Goal: Information Seeking & Learning: Learn about a topic

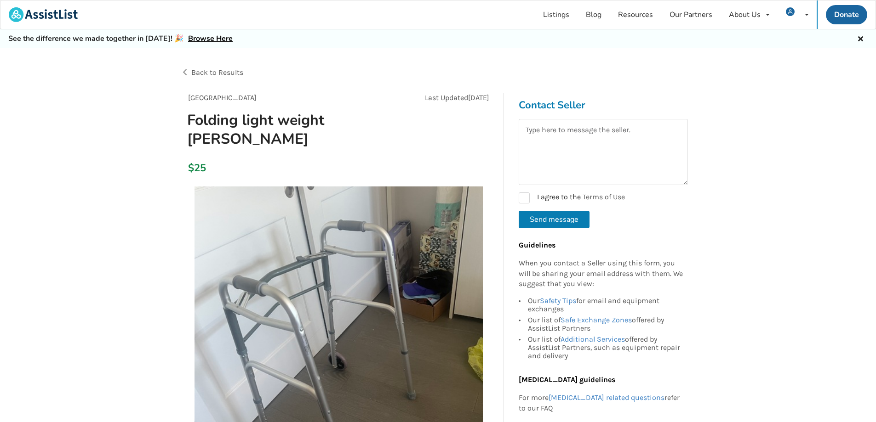
click at [204, 37] on link "Browse Here" at bounding box center [210, 39] width 45 height 10
click at [560, 14] on link "Listings" at bounding box center [556, 14] width 43 height 29
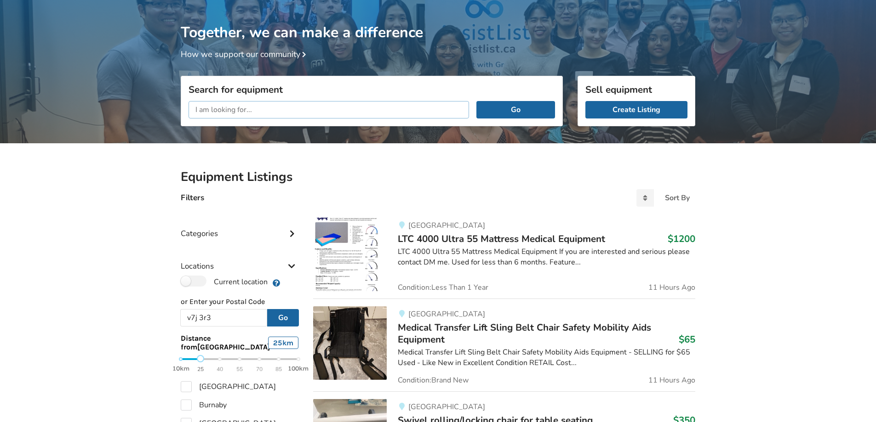
click at [222, 109] on input "text" at bounding box center [328, 109] width 280 height 17
paste input "walker for seniors"
click at [510, 106] on button "Go" at bounding box center [515, 109] width 79 height 17
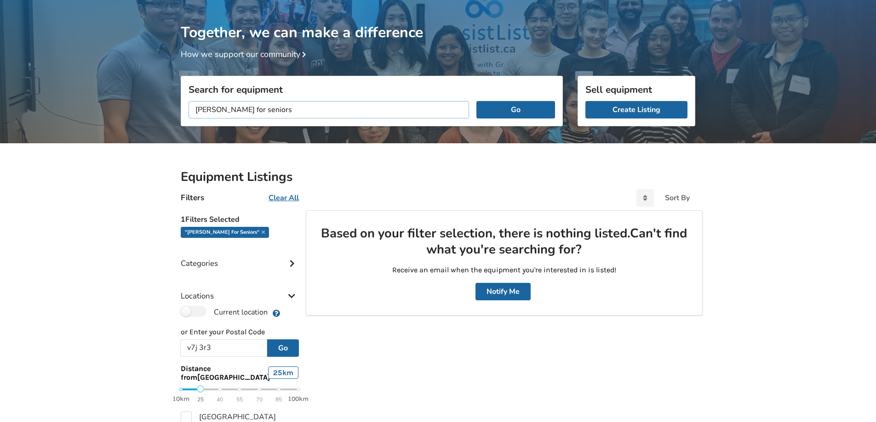
click at [279, 110] on input "walker for seniors" at bounding box center [328, 109] width 280 height 17
type input "walker"
click at [476, 101] on button "Go" at bounding box center [515, 109] width 79 height 17
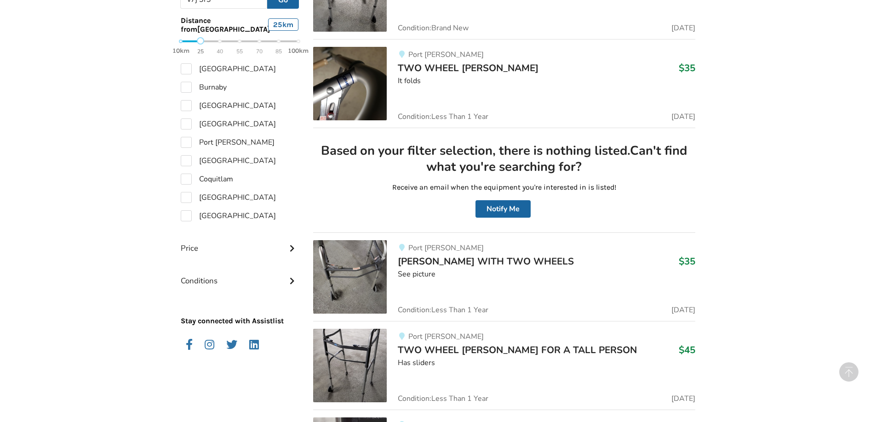
scroll to position [167, 0]
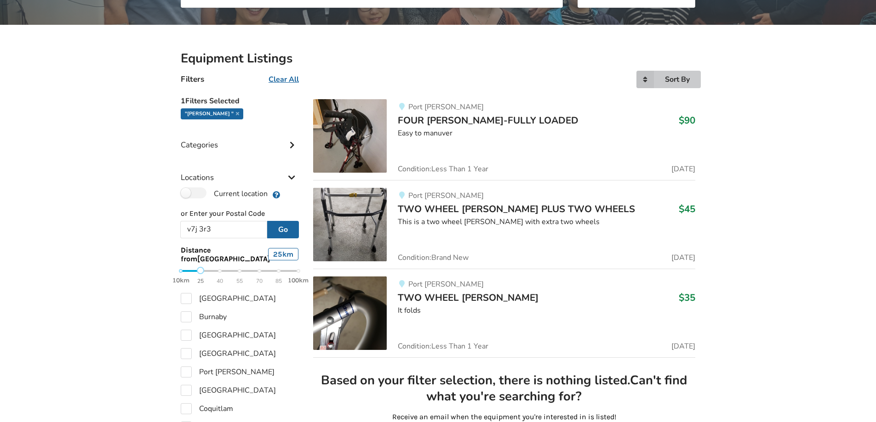
click at [671, 78] on div "Sort By" at bounding box center [677, 79] width 25 height 7
click at [670, 115] on span "Price ascending" at bounding box center [659, 117] width 51 height 10
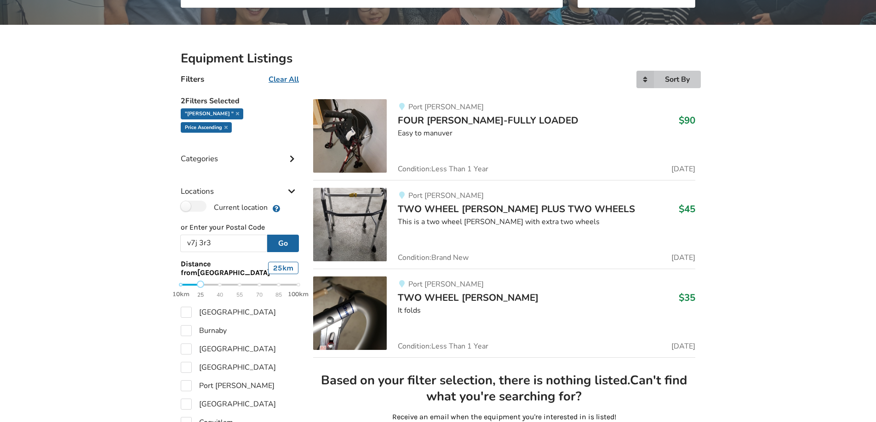
click at [680, 81] on div "Sort By" at bounding box center [677, 79] width 25 height 7
click at [665, 114] on span "Price ascending" at bounding box center [659, 117] width 51 height 10
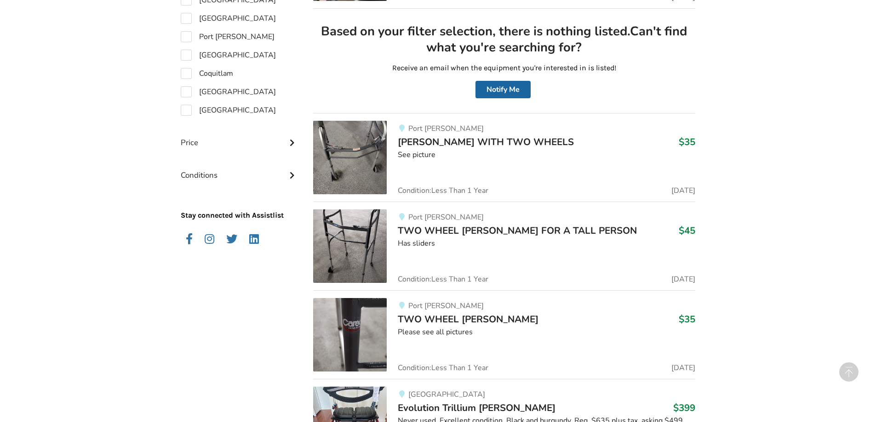
scroll to position [429, 0]
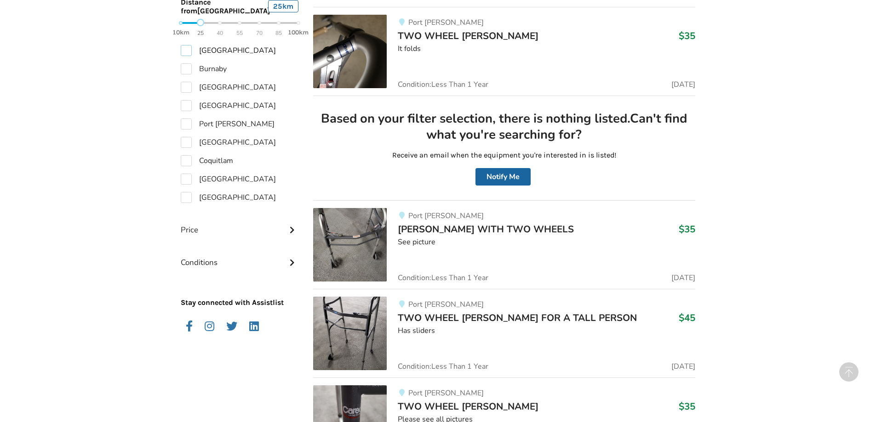
click at [186, 45] on label "North Vancouver" at bounding box center [228, 50] width 95 height 11
checkbox input "true"
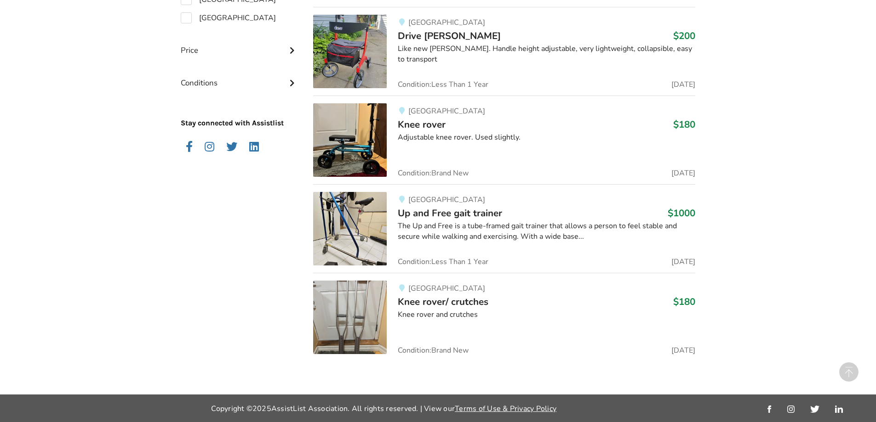
scroll to position [439, 0]
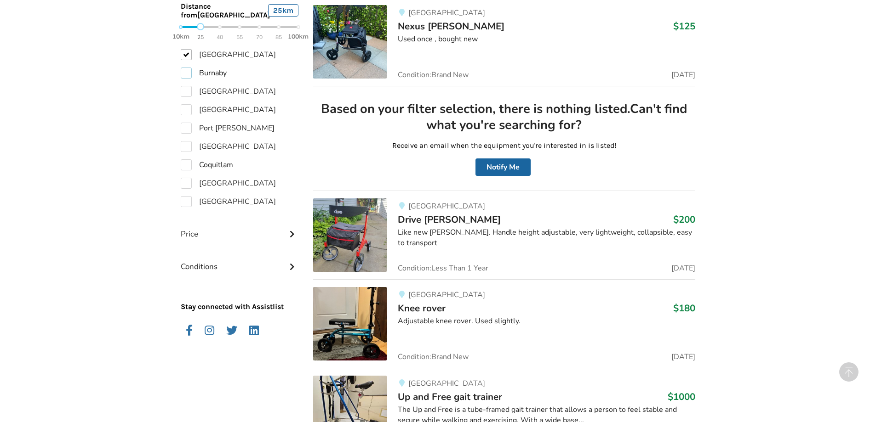
click at [187, 68] on label "Burnaby" at bounding box center [204, 73] width 46 height 11
checkbox input "true"
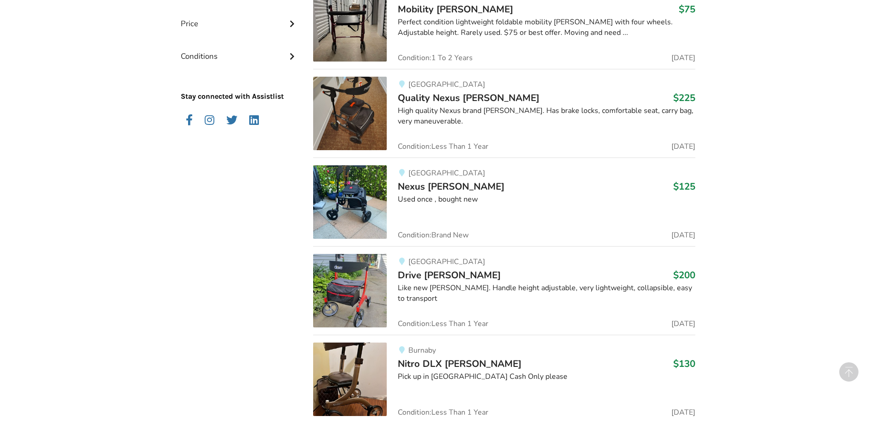
scroll to position [419, 0]
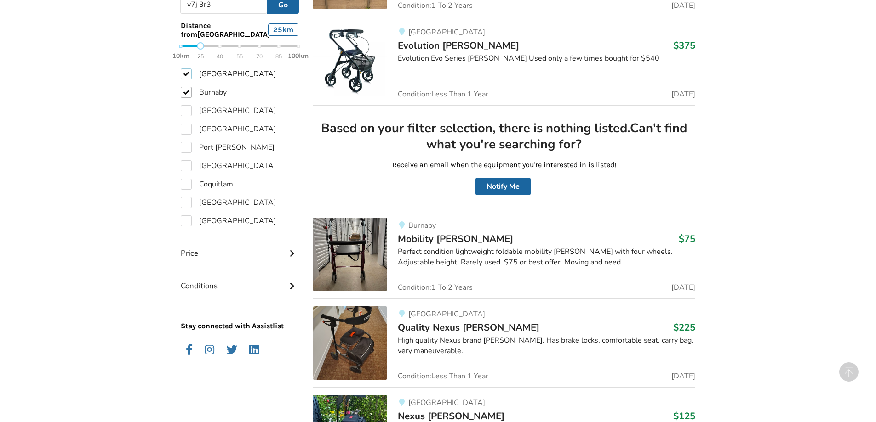
click at [188, 68] on label "North Vancouver" at bounding box center [228, 73] width 95 height 11
checkbox input "false"
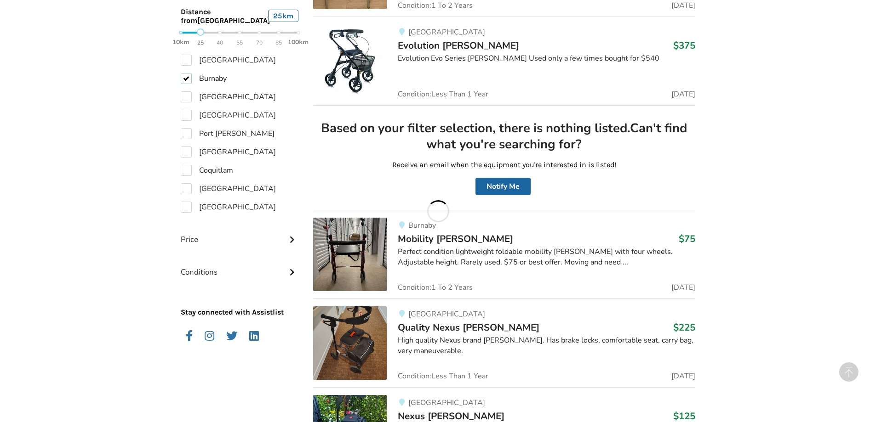
click at [183, 80] on label "Burnaby" at bounding box center [204, 78] width 46 height 11
checkbox input "false"
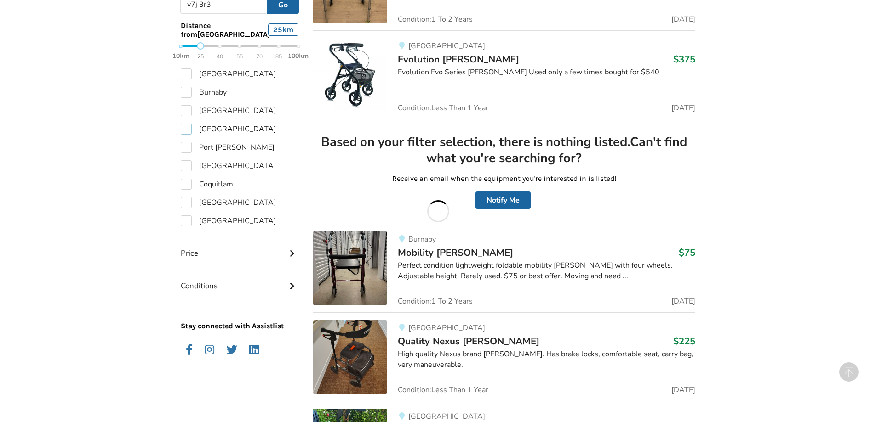
click at [184, 124] on label "West Vancouver" at bounding box center [228, 129] width 95 height 11
checkbox input "true"
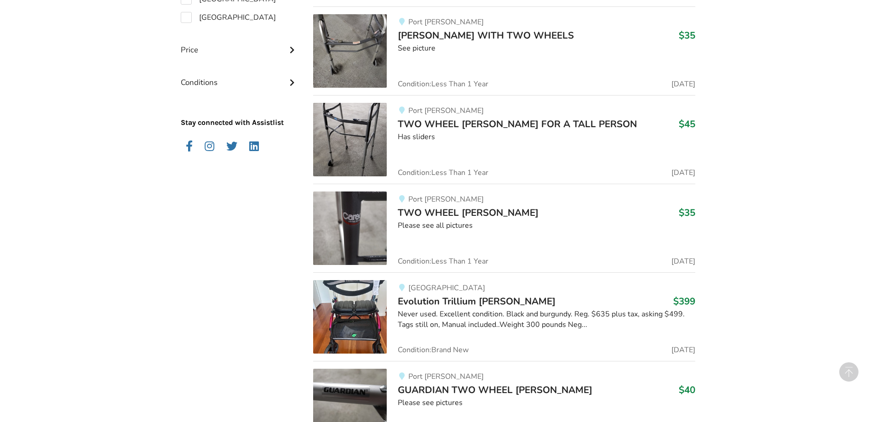
scroll to position [393, 0]
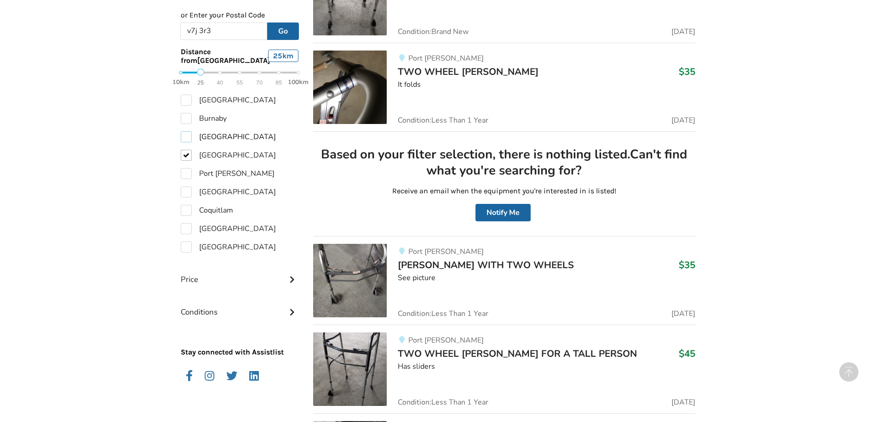
click at [185, 131] on label "[GEOGRAPHIC_DATA]" at bounding box center [228, 136] width 95 height 11
checkbox input "true"
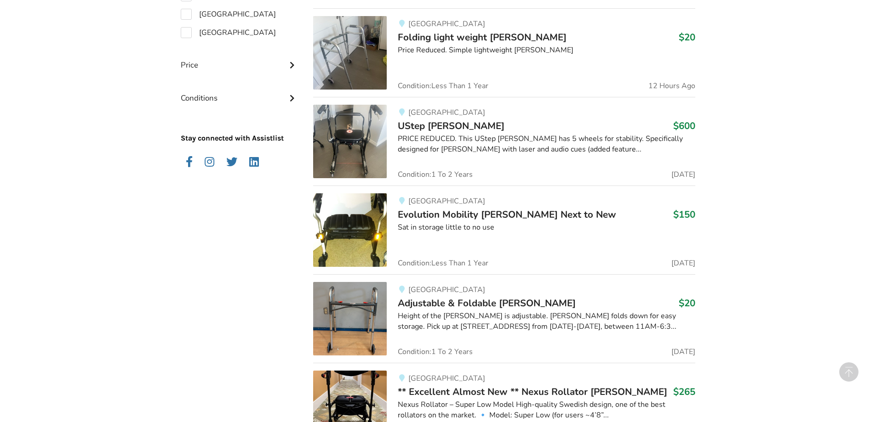
scroll to position [531, 0]
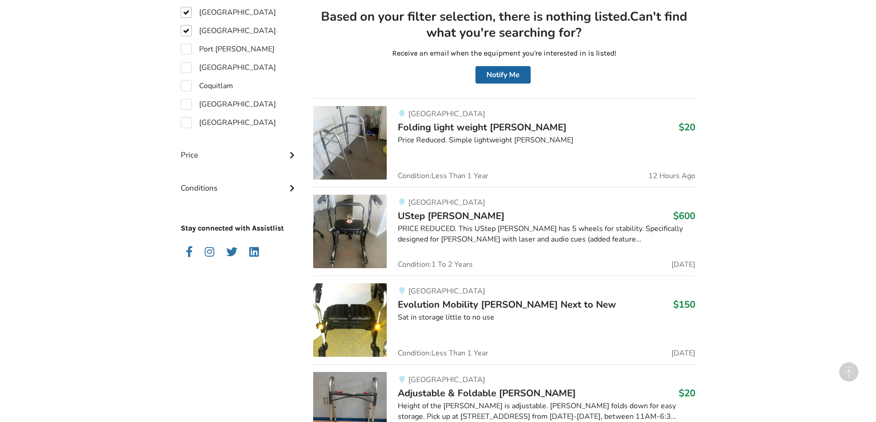
click at [455, 127] on span "Folding light weight [PERSON_NAME]" at bounding box center [482, 127] width 169 height 13
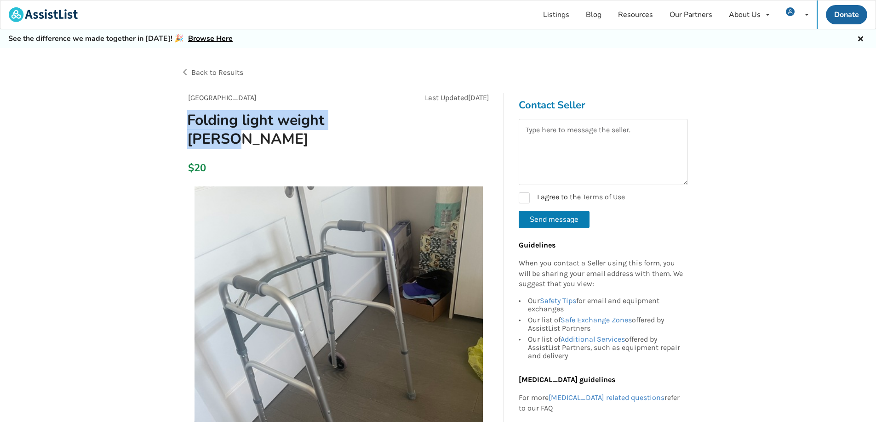
drag, startPoint x: 187, startPoint y: 119, endPoint x: 386, endPoint y: 120, distance: 199.1
click at [386, 120] on h1 "Folding light weight [PERSON_NAME]" at bounding box center [288, 130] width 217 height 38
